Goal: Find specific page/section: Find specific page/section

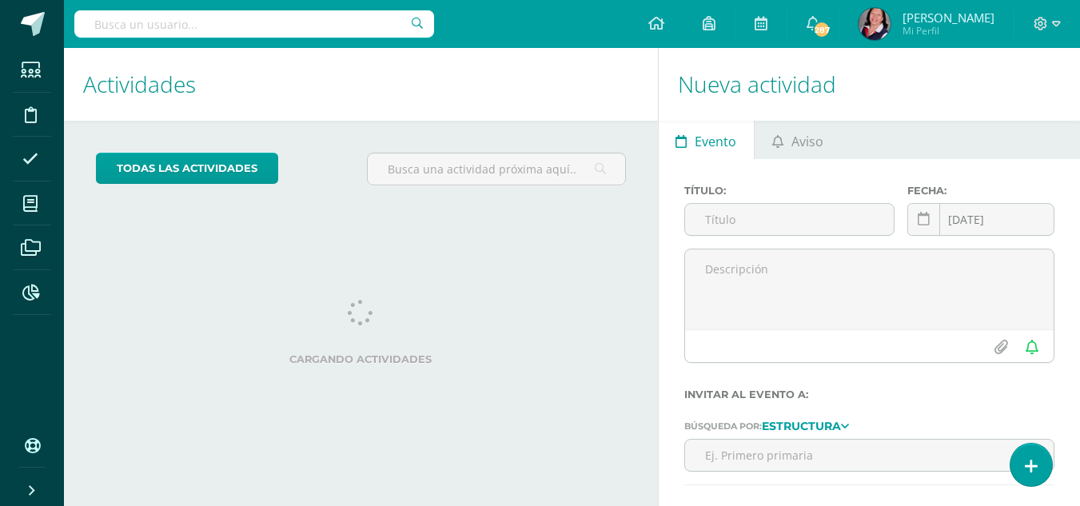
click at [329, 20] on input "text" at bounding box center [254, 23] width 360 height 27
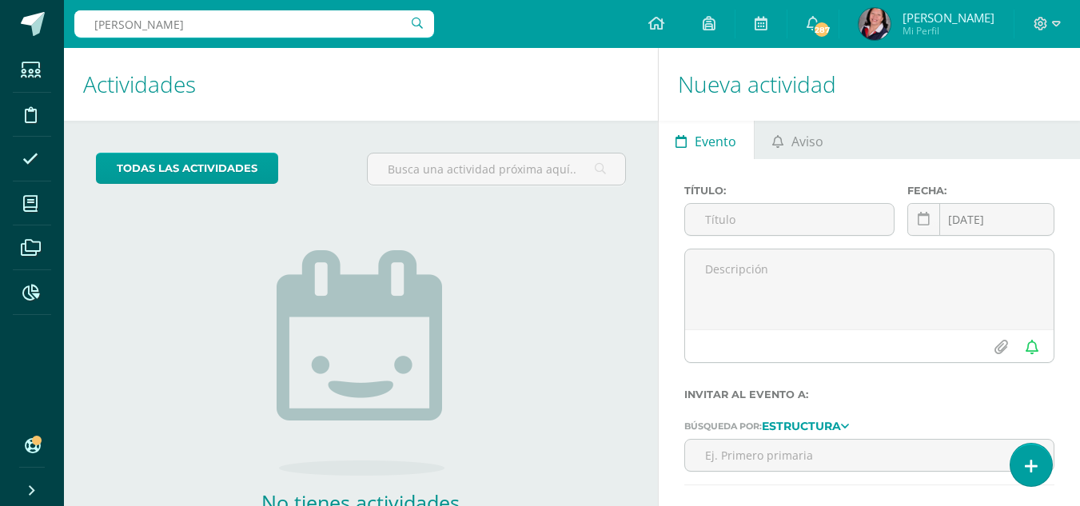
type input "[PERSON_NAME]"
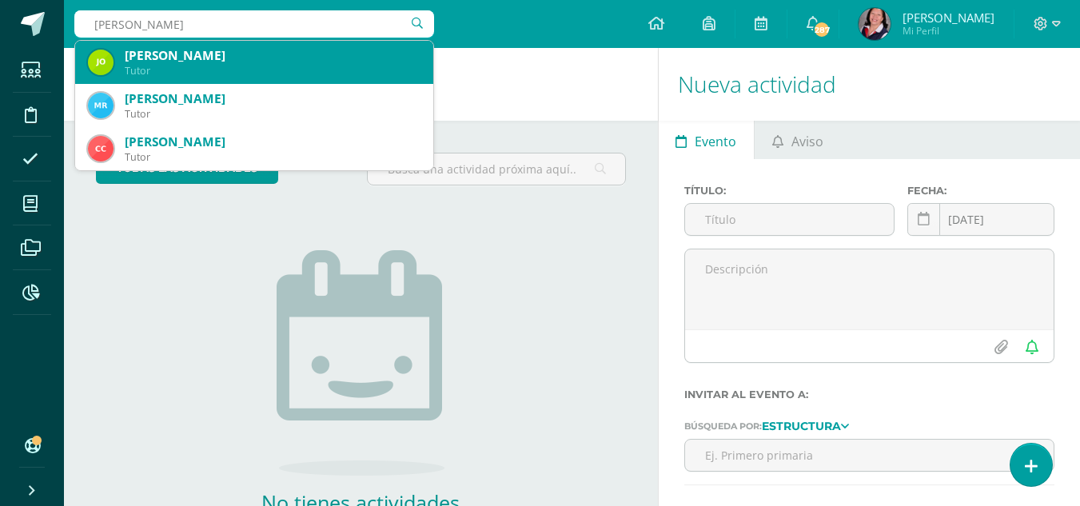
click at [310, 49] on div "[PERSON_NAME]" at bounding box center [273, 55] width 296 height 17
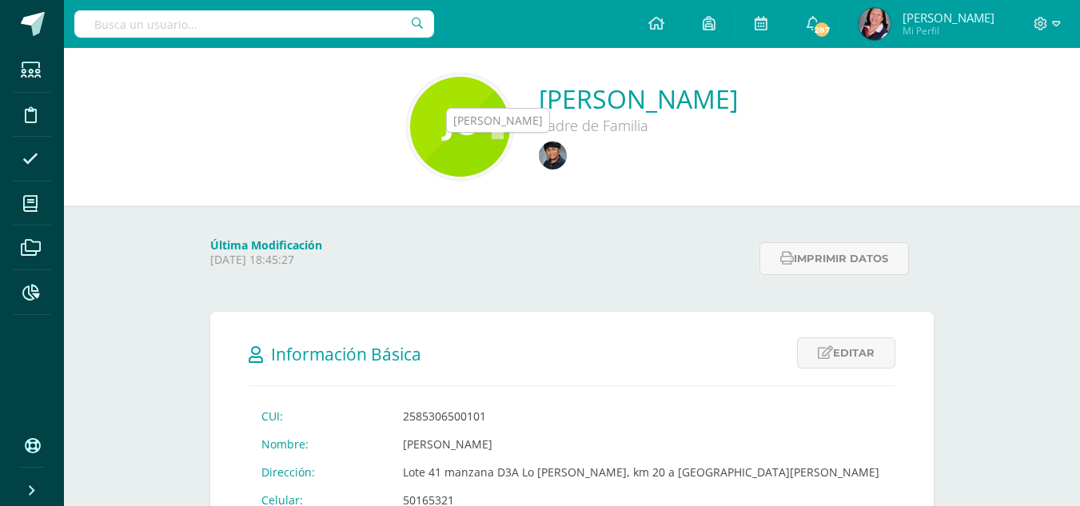
click at [539, 156] on img at bounding box center [553, 155] width 28 height 28
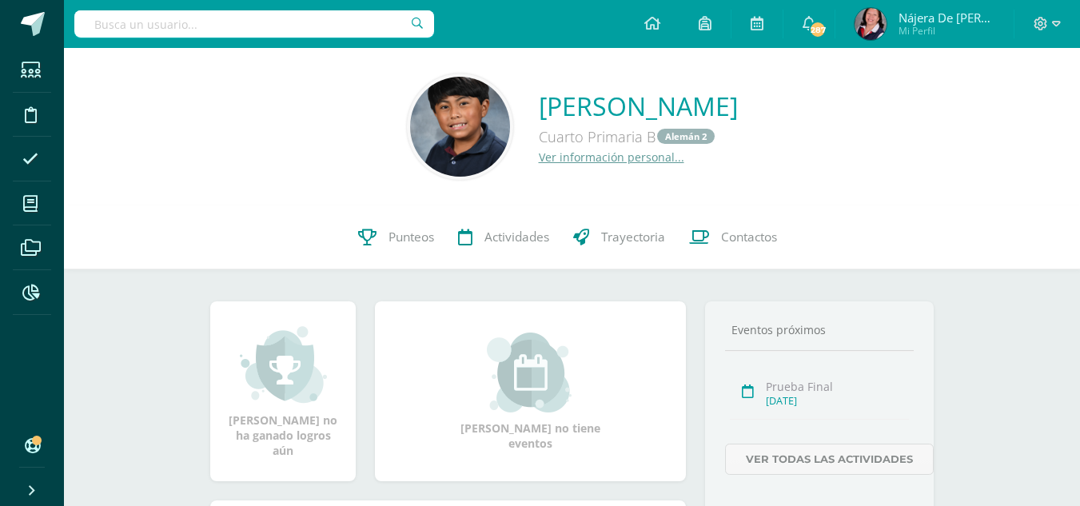
click at [209, 24] on input "text" at bounding box center [254, 23] width 360 height 27
type input "m"
type input "juanquin oregel"
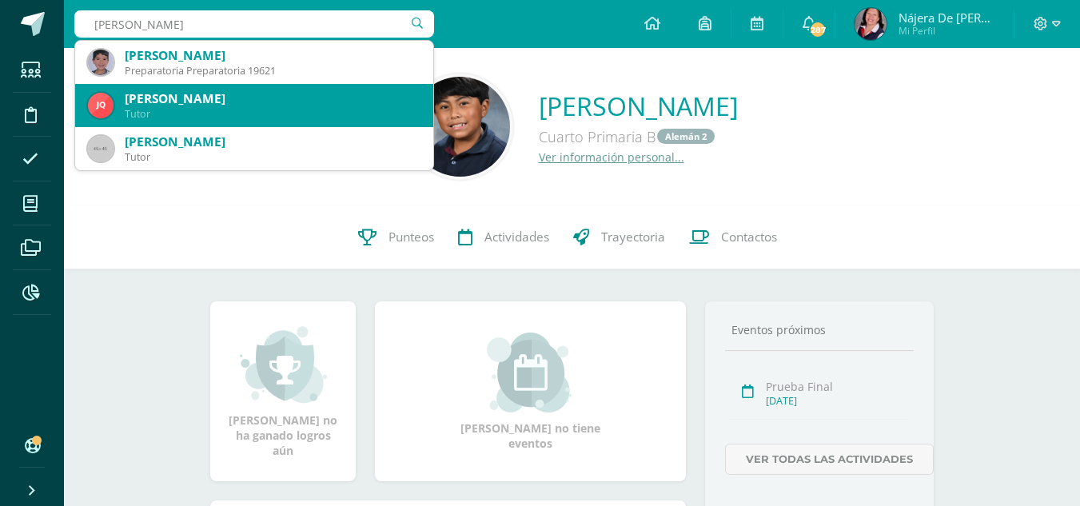
click at [163, 99] on div "[PERSON_NAME]" at bounding box center [273, 98] width 296 height 17
